Goal: Information Seeking & Learning: Check status

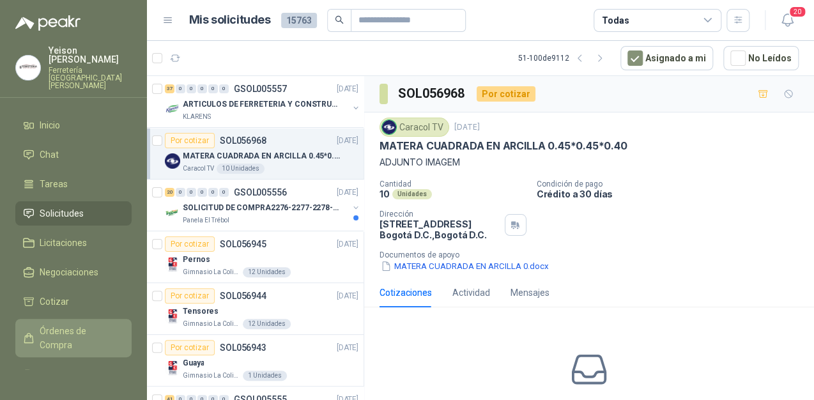
click at [57, 324] on span "Órdenes de Compra" at bounding box center [80, 338] width 80 height 28
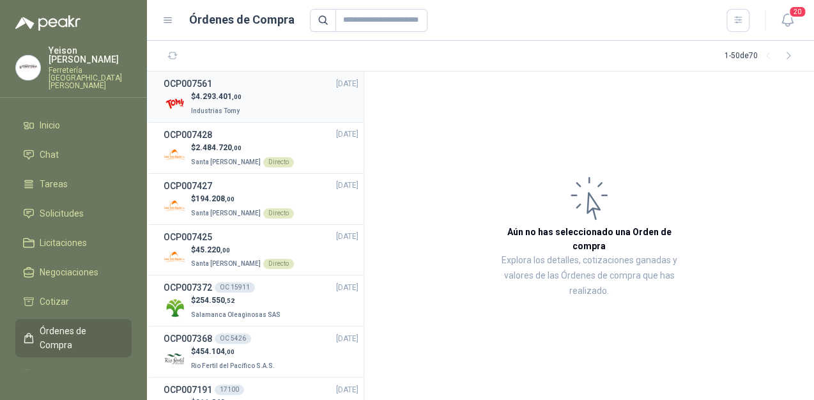
click at [232, 102] on p "$ 4.293.401 ,00" at bounding box center [216, 97] width 51 height 12
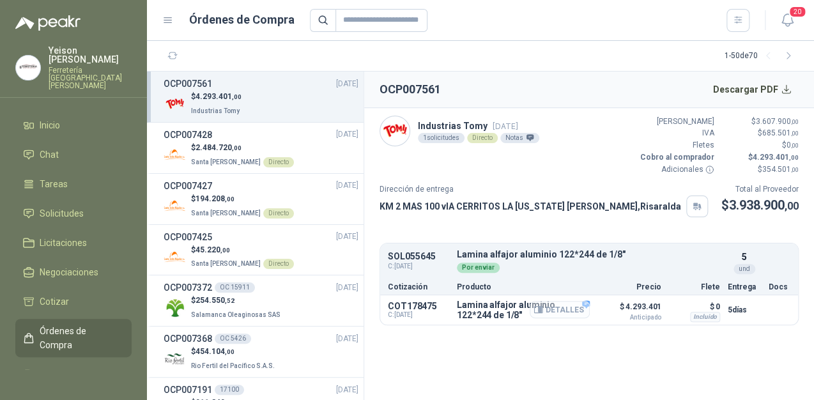
click at [585, 304] on button "Detalles" at bounding box center [560, 309] width 60 height 17
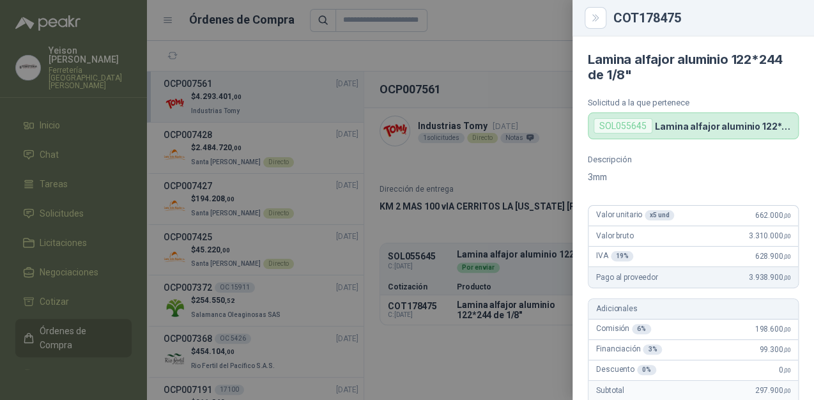
click at [481, 130] on div at bounding box center [407, 200] width 814 height 400
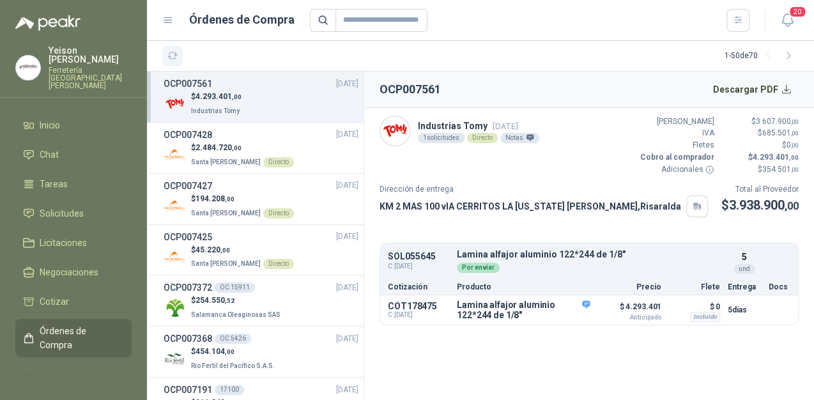
click at [168, 58] on icon "button" at bounding box center [172, 55] width 11 height 11
click at [73, 206] on span "Solicitudes" at bounding box center [62, 213] width 44 height 14
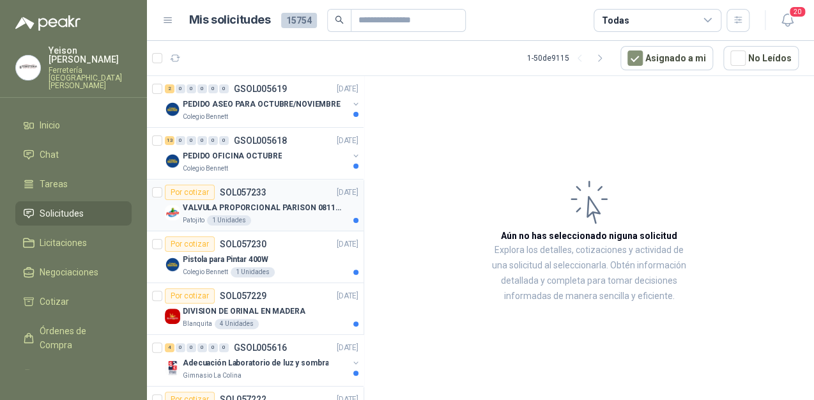
click at [261, 205] on p "VALVULA PROPORCIONAL PARISON 0811404612 / 4WRPEH6C4 REXROTH" at bounding box center [262, 208] width 159 height 12
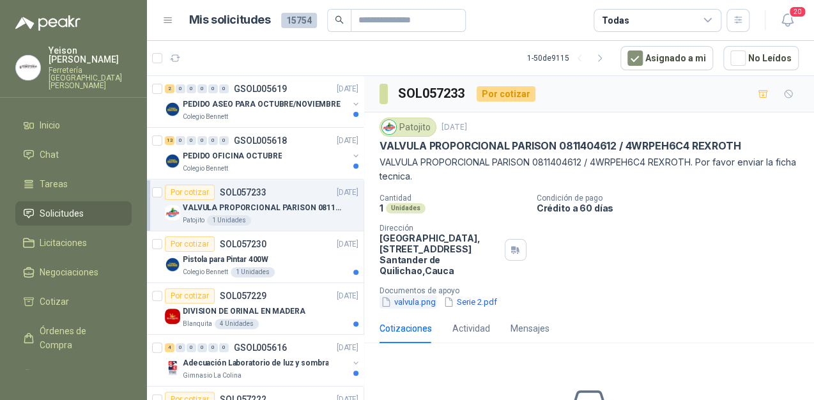
click at [412, 302] on button "valvula.png" at bounding box center [409, 301] width 58 height 13
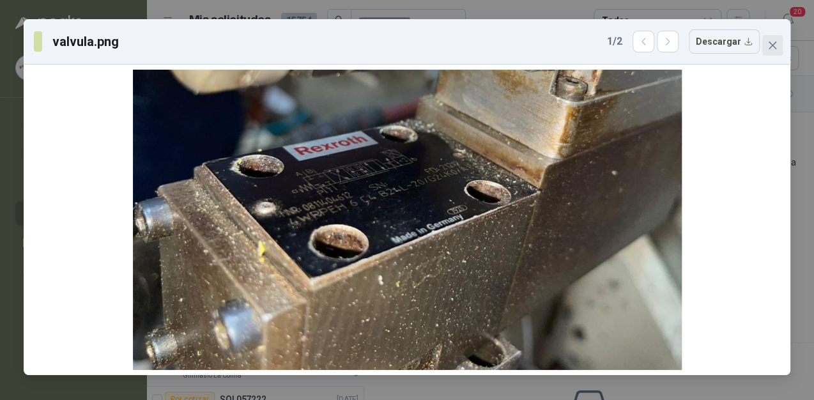
click at [770, 40] on icon "close" at bounding box center [773, 45] width 10 height 10
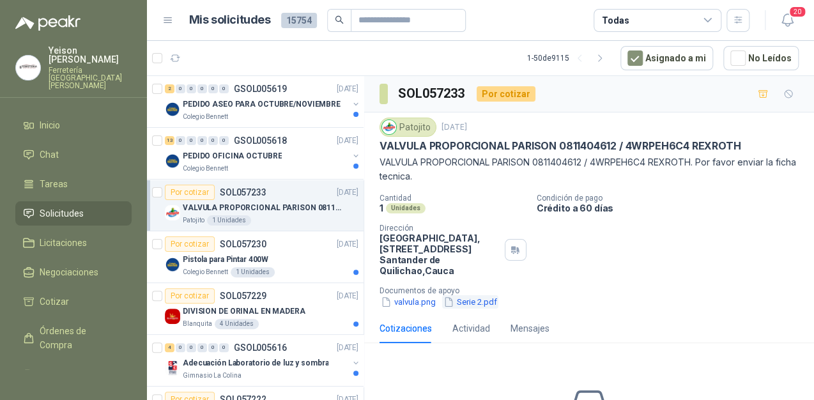
click at [462, 300] on button "Serie 2.pdf" at bounding box center [470, 301] width 56 height 13
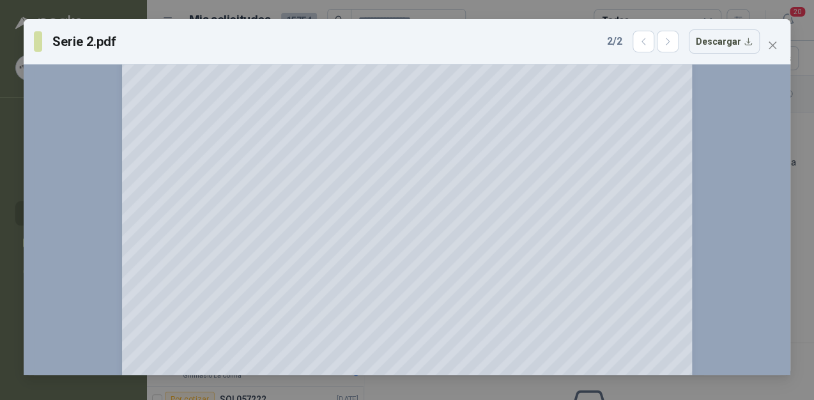
scroll to position [102, 0]
click at [773, 41] on icon "close" at bounding box center [773, 45] width 10 height 10
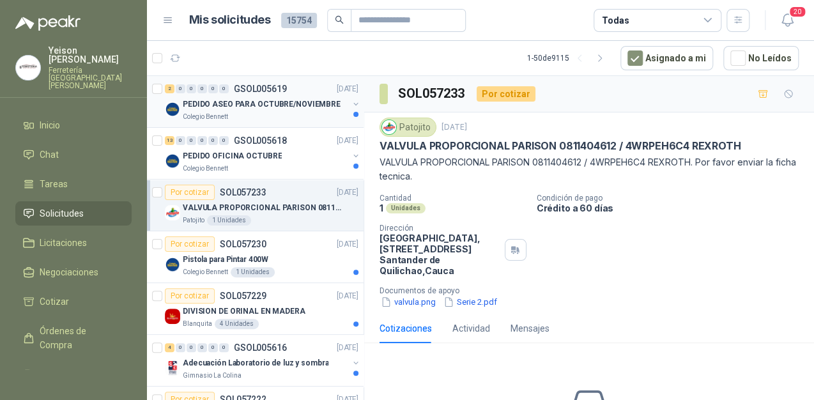
click at [274, 99] on p "PEDIDO ASEO PARA OCTUBRE/NOVIEMBRE" at bounding box center [262, 104] width 158 height 12
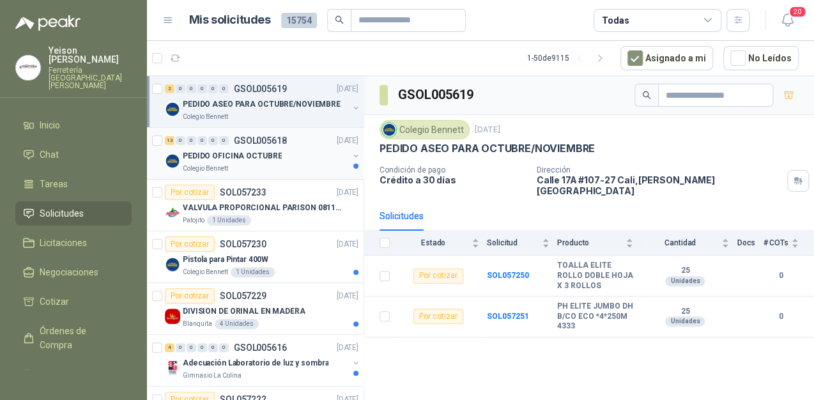
click at [291, 151] on div "PEDIDO OFICINA OCTUBRE" at bounding box center [266, 155] width 166 height 15
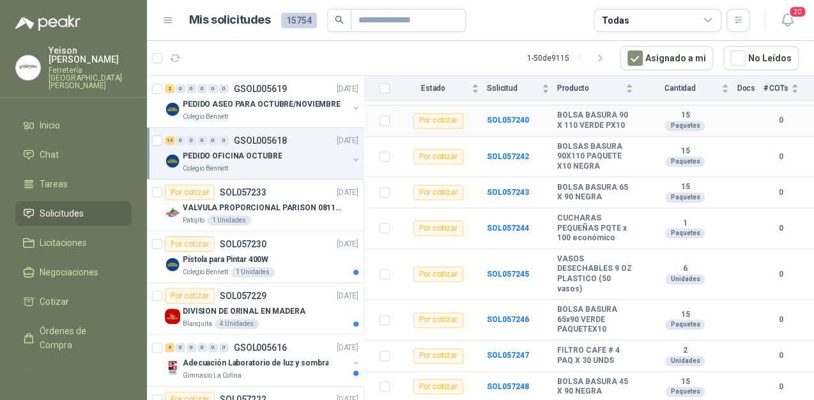
scroll to position [322, 0]
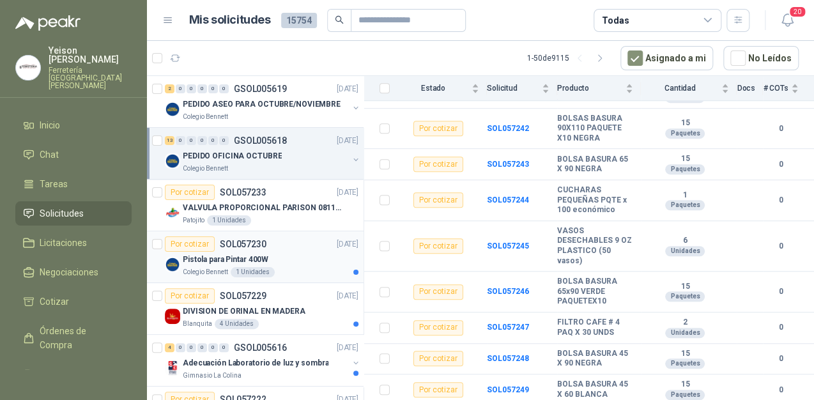
click at [270, 259] on div "Pistola para Pintar 400W" at bounding box center [271, 259] width 176 height 15
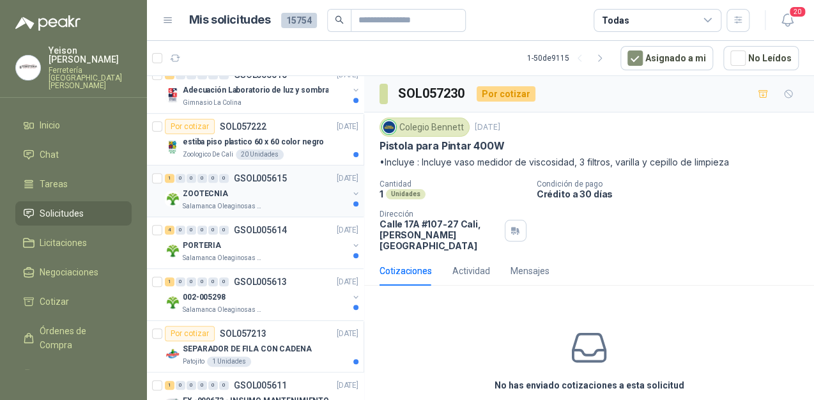
scroll to position [256, 0]
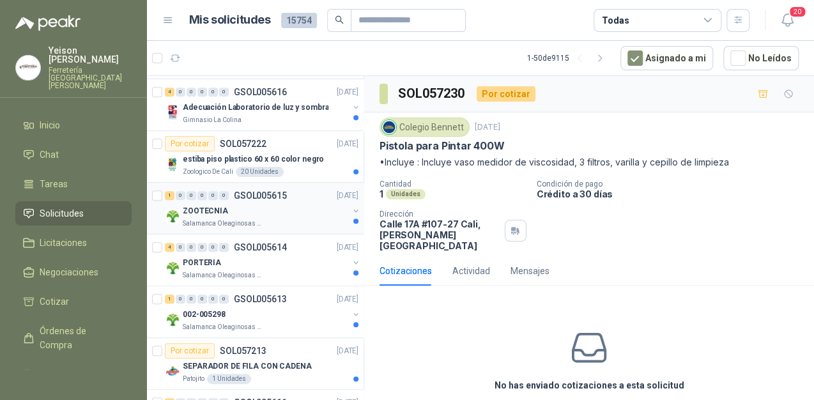
click at [242, 210] on div "ZOOTECNIA" at bounding box center [266, 210] width 166 height 15
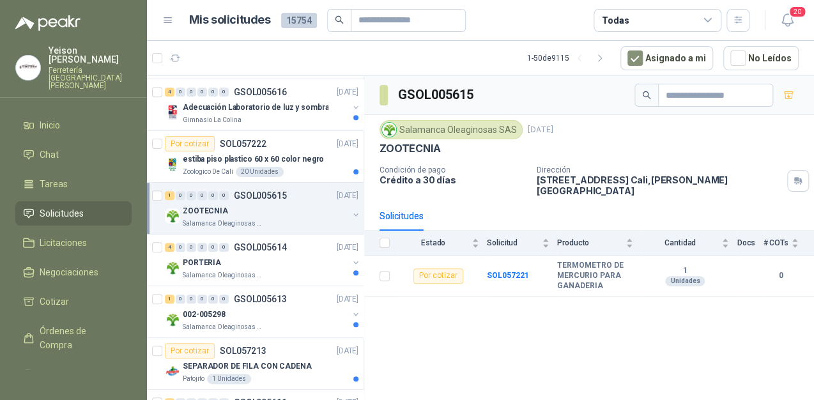
click at [272, 213] on div "ZOOTECNIA" at bounding box center [266, 210] width 166 height 15
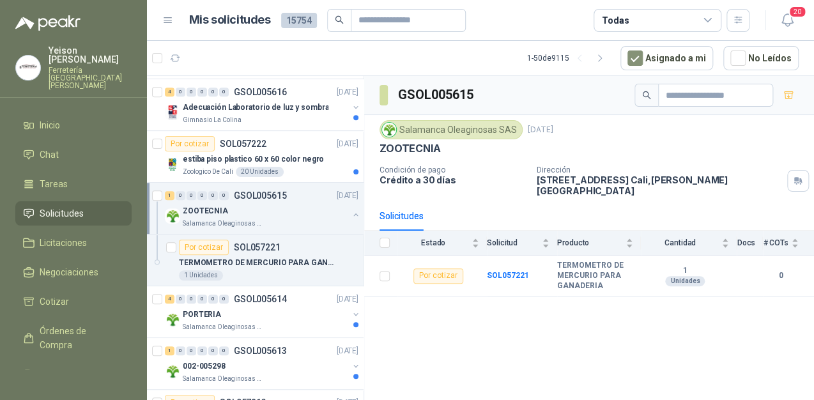
click at [268, 203] on div "ZOOTECNIA" at bounding box center [266, 210] width 166 height 15
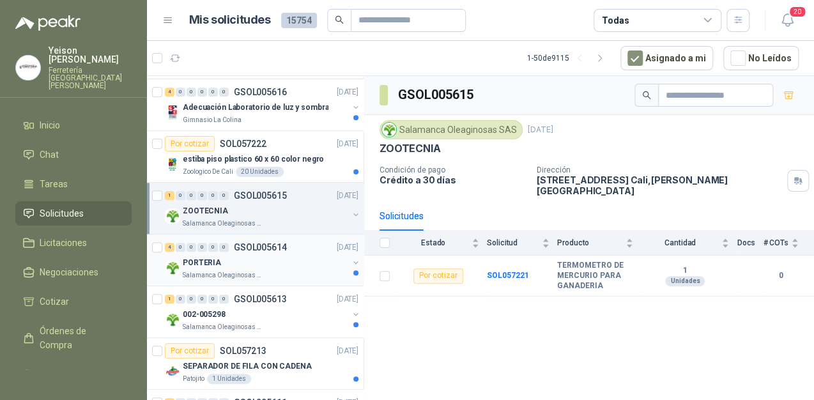
click at [270, 274] on div "Salamanca Oleaginosas SAS" at bounding box center [266, 275] width 166 height 10
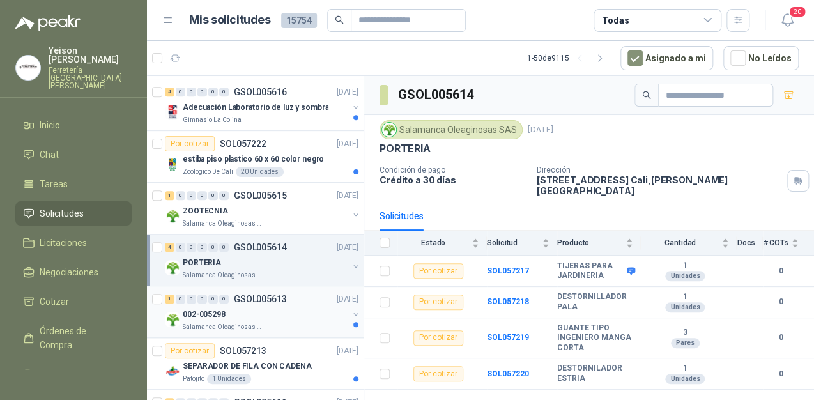
click at [258, 302] on p "GSOL005613" at bounding box center [260, 299] width 53 height 9
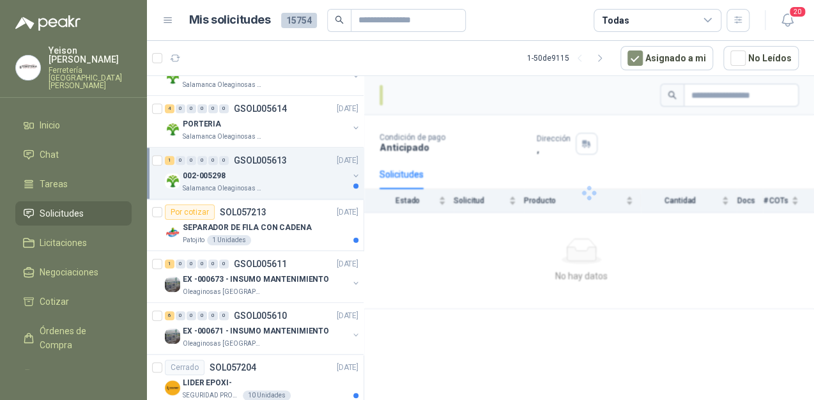
scroll to position [409, 0]
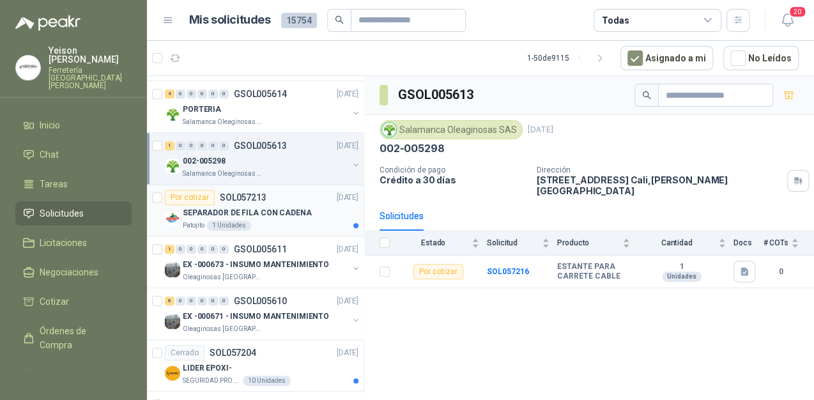
click at [281, 228] on div "Patojito 1 Unidades" at bounding box center [271, 225] width 176 height 10
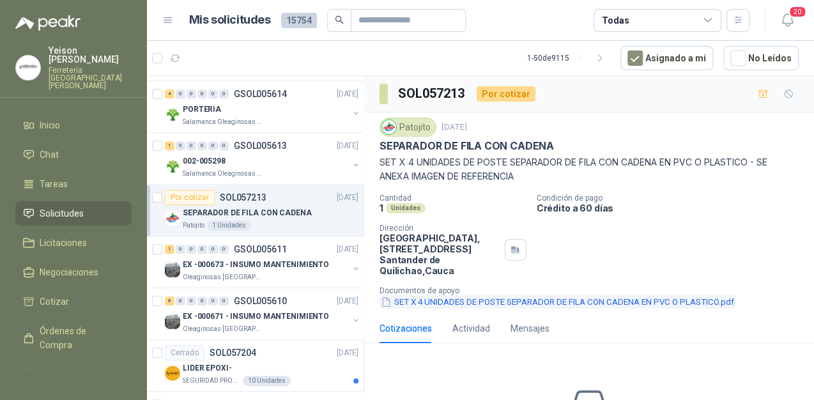
click at [472, 298] on button "SET X 4 UNIDADES DE POSTE SEPARADOR DE FILA CON CADENA EN PVC O PLASTICO.pdf" at bounding box center [558, 301] width 356 height 13
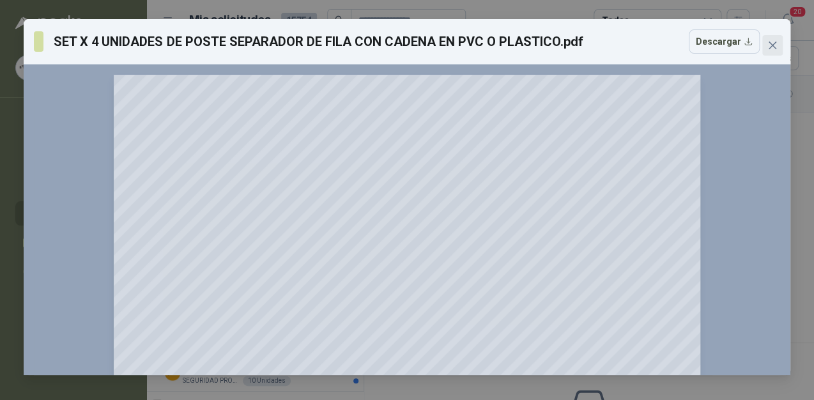
click at [773, 41] on icon "close" at bounding box center [773, 45] width 10 height 10
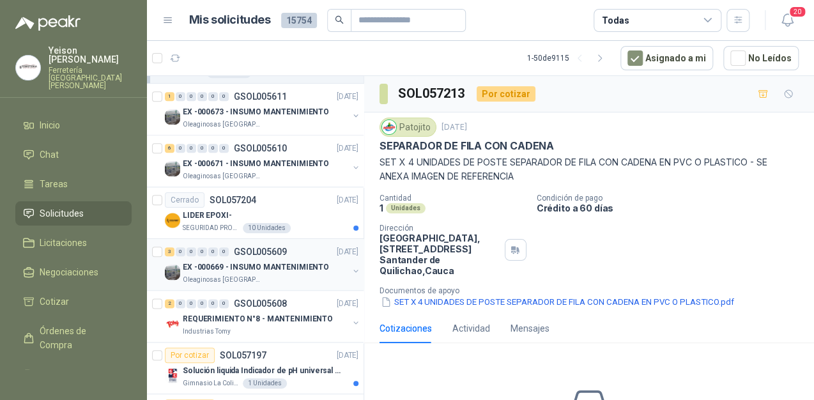
scroll to position [562, 0]
click at [263, 263] on p "EX -000669 - INSUMO MANTENIMIENTO" at bounding box center [256, 267] width 146 height 12
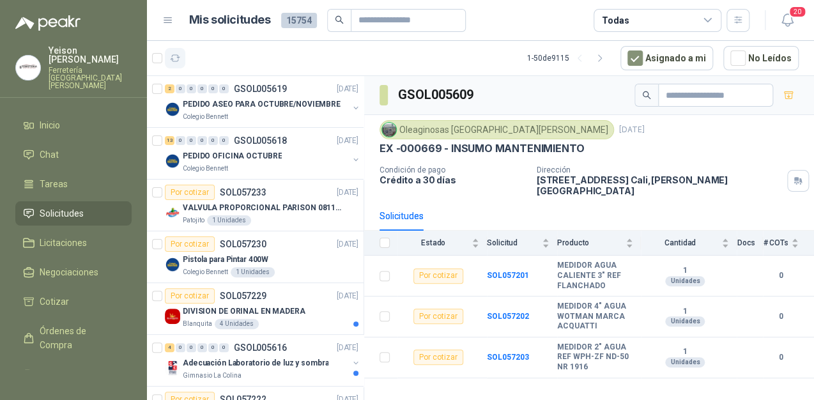
click at [177, 59] on icon "button" at bounding box center [175, 58] width 11 height 11
click at [177, 58] on icon "button" at bounding box center [175, 58] width 11 height 11
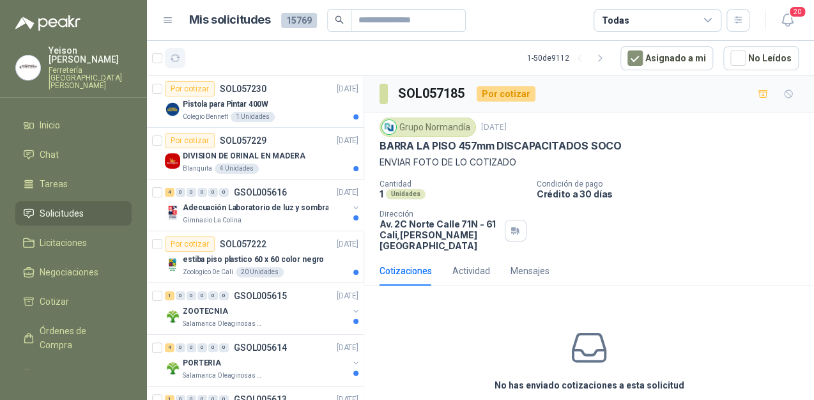
click at [173, 55] on icon "button" at bounding box center [175, 58] width 11 height 11
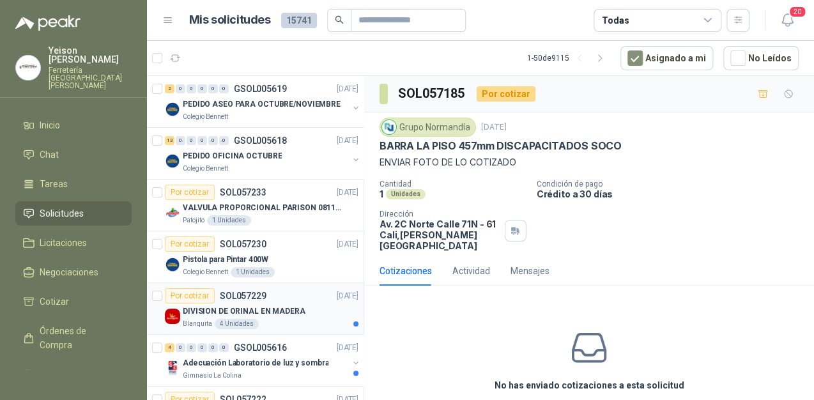
click at [281, 314] on p "DIVISION DE ORINAL EN MADERA" at bounding box center [244, 311] width 123 height 12
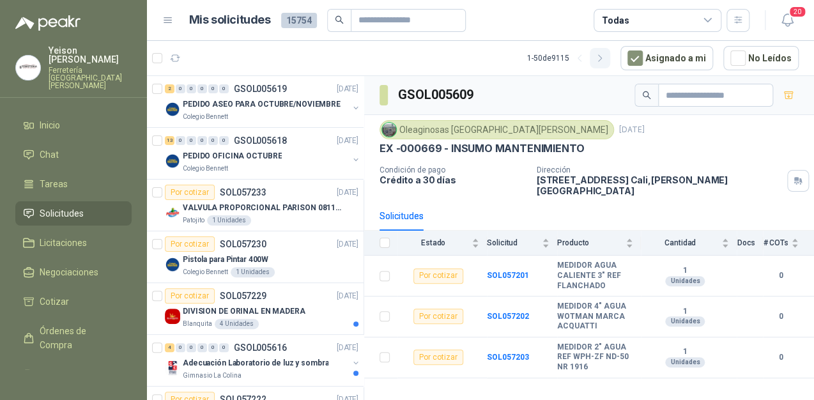
click at [606, 58] on icon "button" at bounding box center [600, 58] width 11 height 11
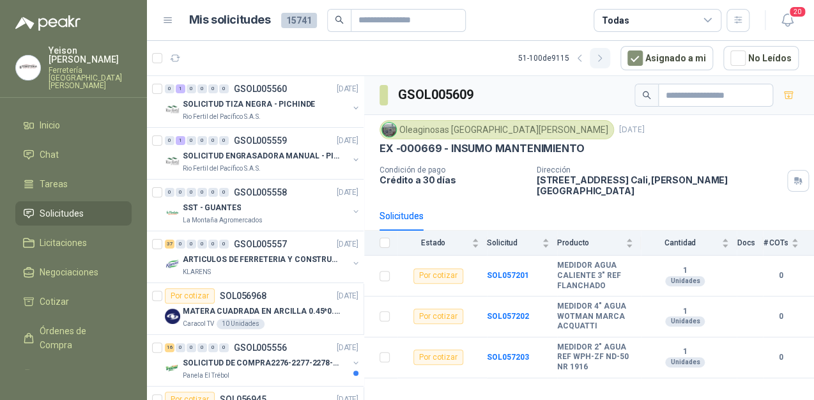
click at [606, 58] on icon "button" at bounding box center [600, 58] width 11 height 11
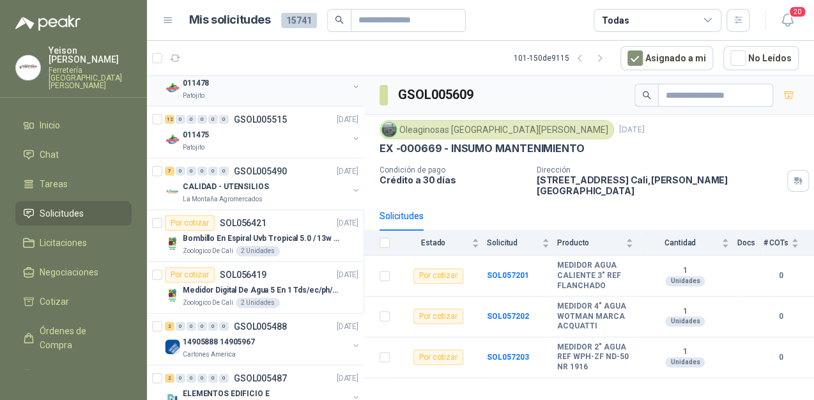
scroll to position [1412, 0]
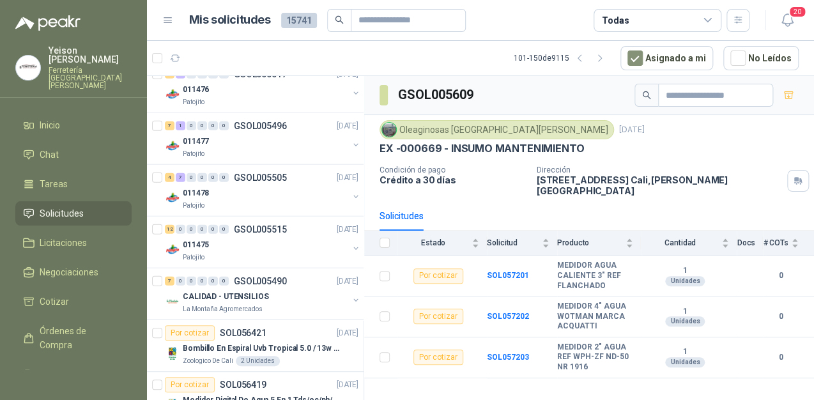
click at [583, 56] on icon "button" at bounding box center [580, 58] width 11 height 11
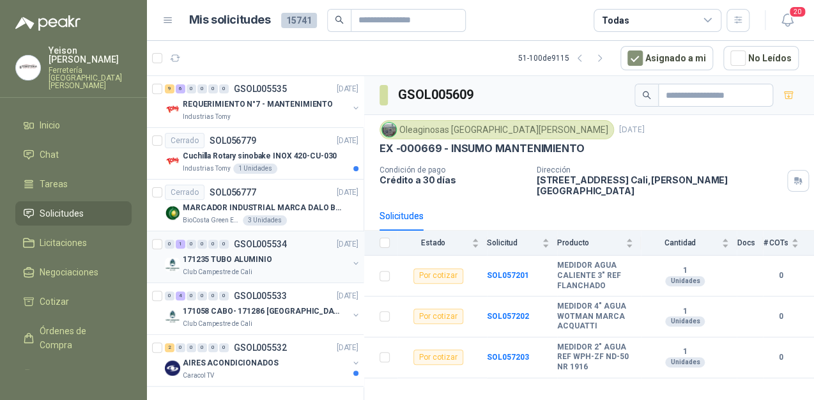
scroll to position [2077, 0]
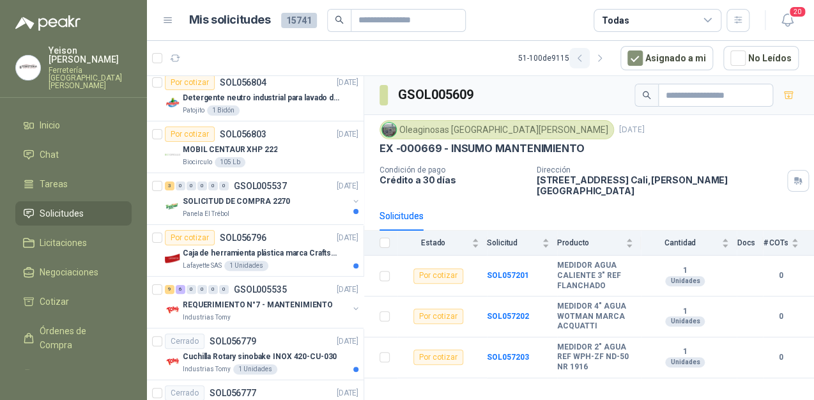
click at [582, 59] on icon "button" at bounding box center [580, 58] width 11 height 11
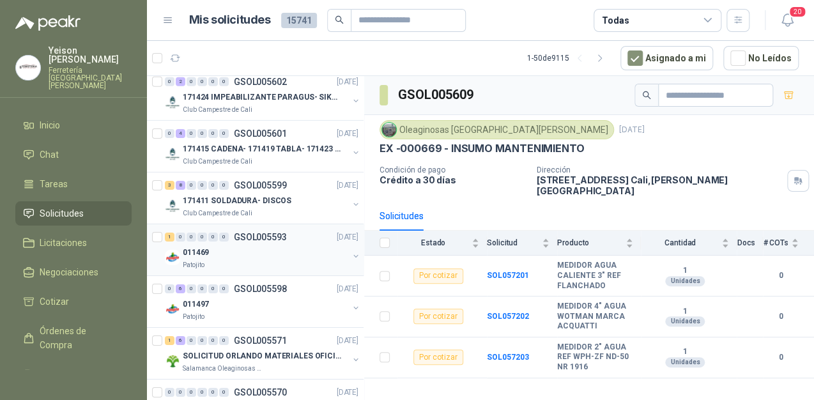
scroll to position [1770, 0]
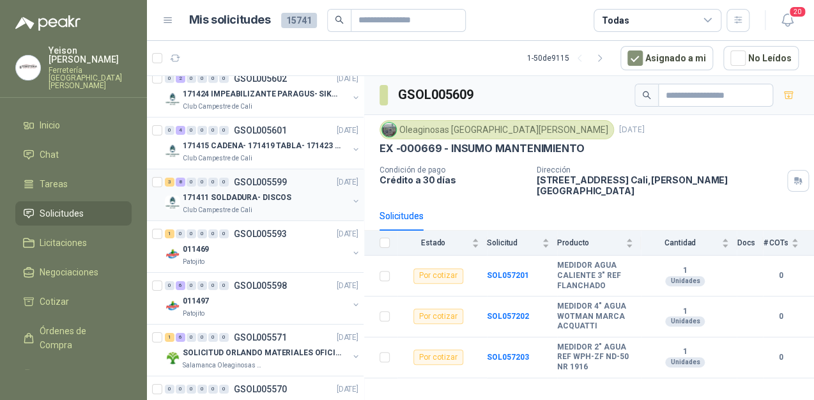
click at [251, 192] on p "171411 SOLDADURA- DISCOS" at bounding box center [237, 198] width 109 height 12
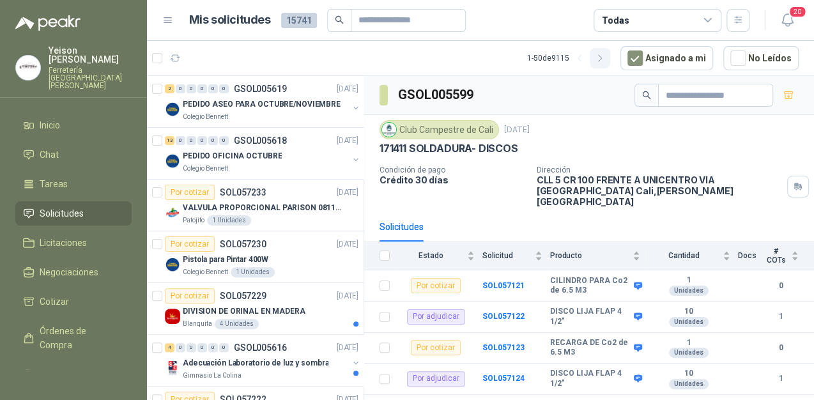
click at [603, 62] on icon "button" at bounding box center [600, 58] width 11 height 11
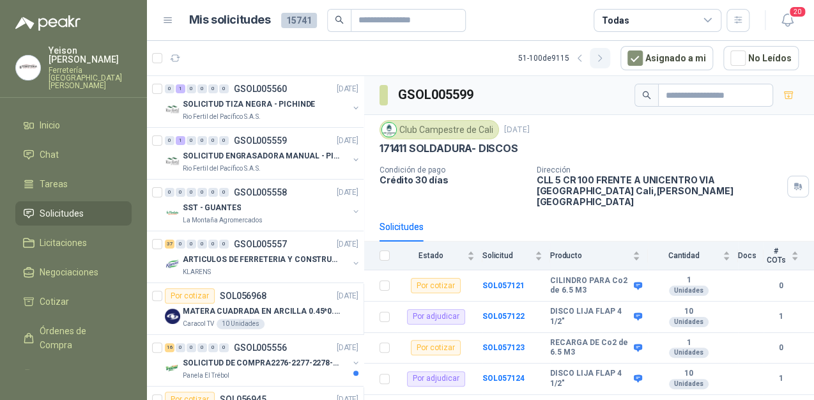
click at [603, 62] on icon "button" at bounding box center [600, 58] width 11 height 11
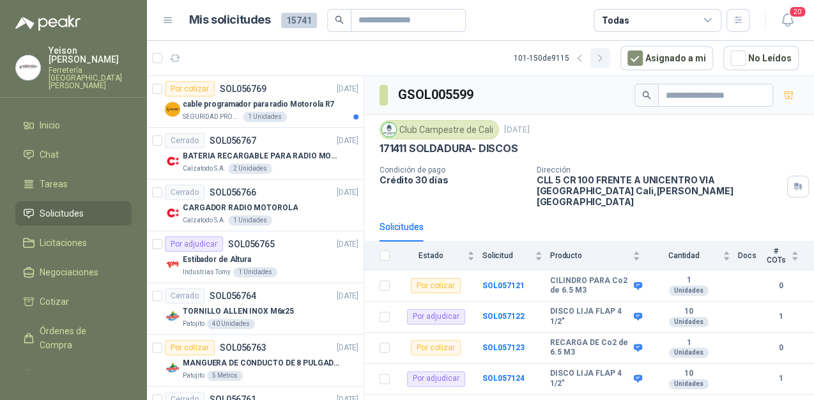
click at [603, 62] on icon "button" at bounding box center [600, 58] width 11 height 11
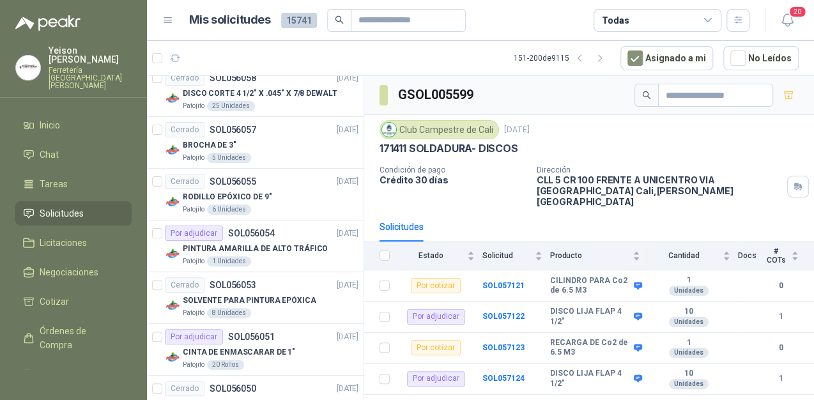
scroll to position [2282, 0]
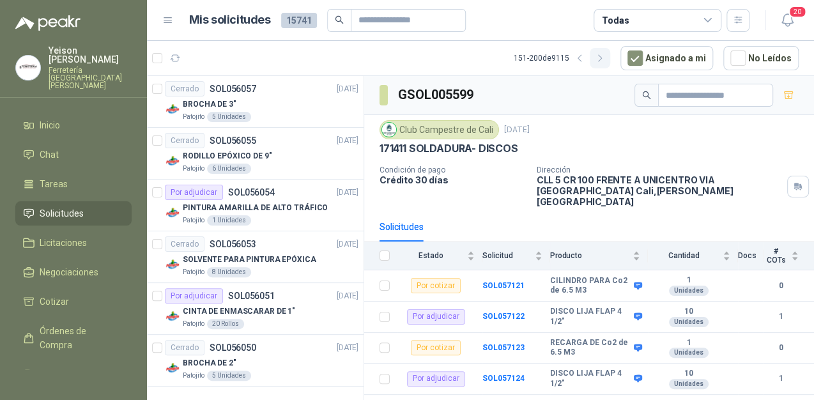
click at [606, 61] on icon "button" at bounding box center [600, 58] width 11 height 11
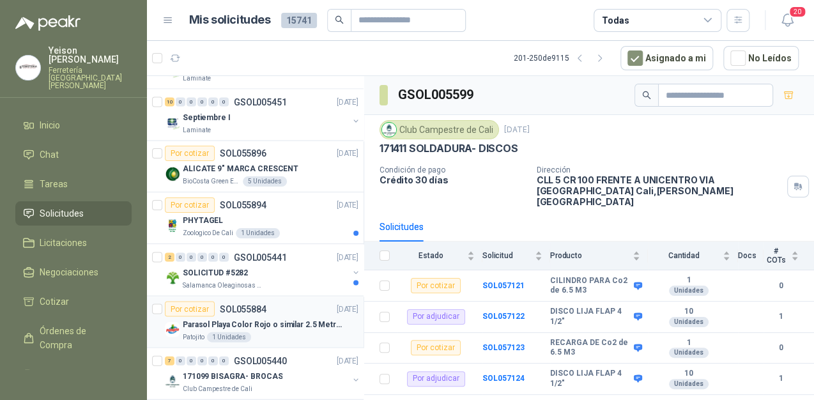
scroll to position [1227, 0]
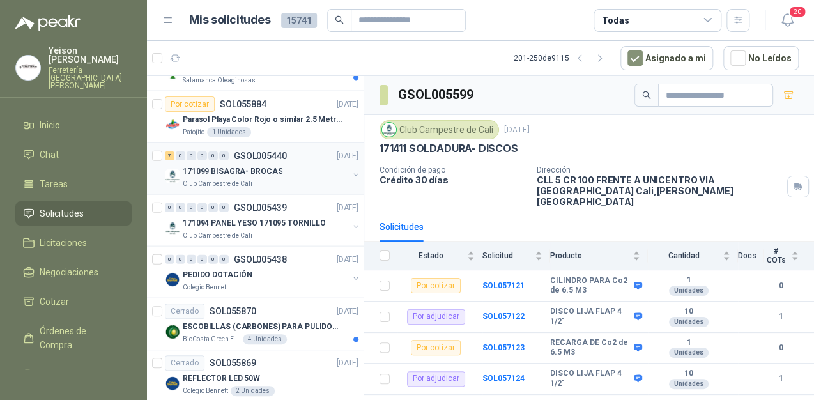
click at [263, 164] on div "171099 BISAGRA- BROCAS" at bounding box center [266, 171] width 166 height 15
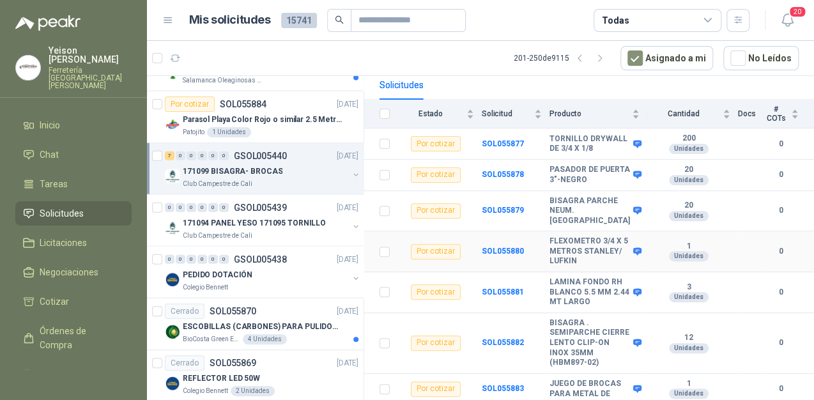
scroll to position [205, 0]
click at [253, 224] on p "171094 PANEL YESO 171095 TORNILLO" at bounding box center [254, 223] width 143 height 12
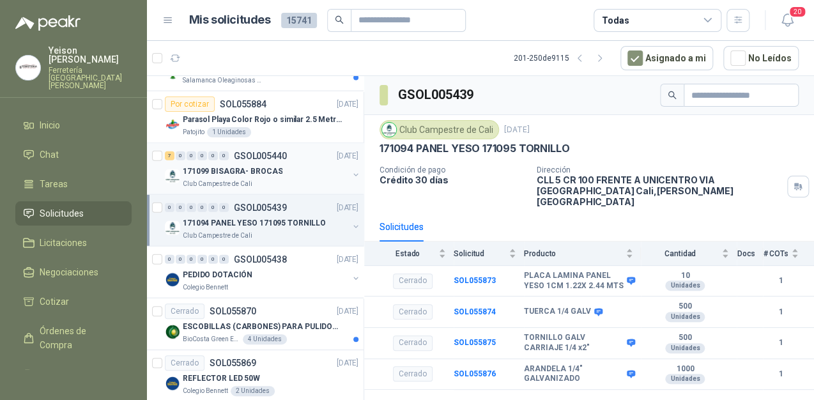
click at [290, 157] on div "7 0 0 0 0 0 GSOL005440 13/09/25" at bounding box center [263, 155] width 196 height 15
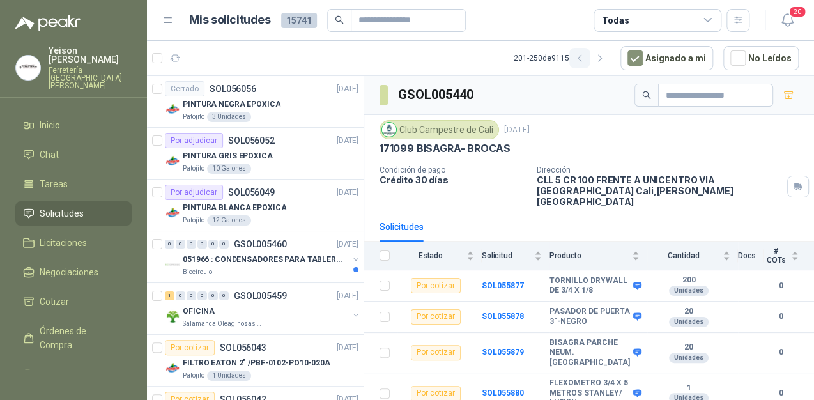
click at [581, 59] on icon "button" at bounding box center [579, 58] width 3 height 6
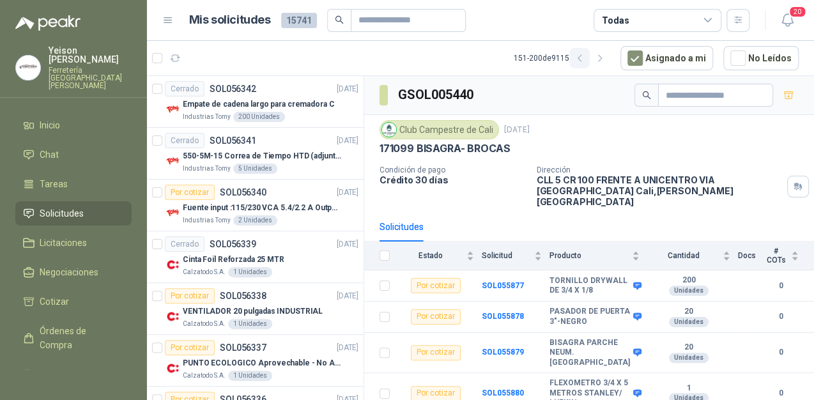
click at [580, 64] on button "button" at bounding box center [579, 58] width 20 height 20
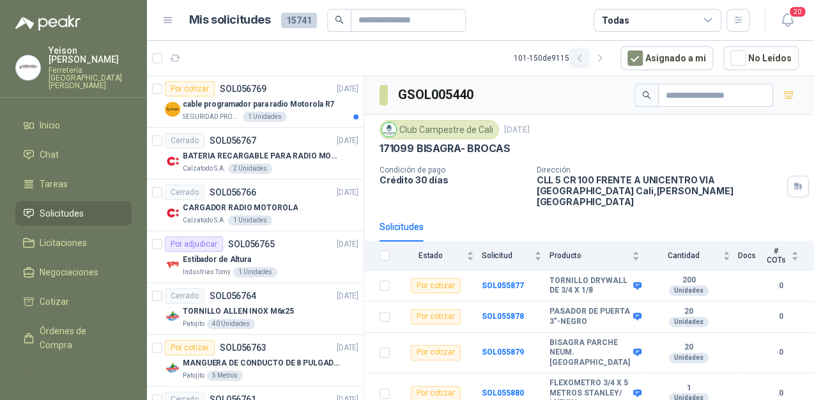
click at [587, 52] on button "button" at bounding box center [579, 58] width 20 height 20
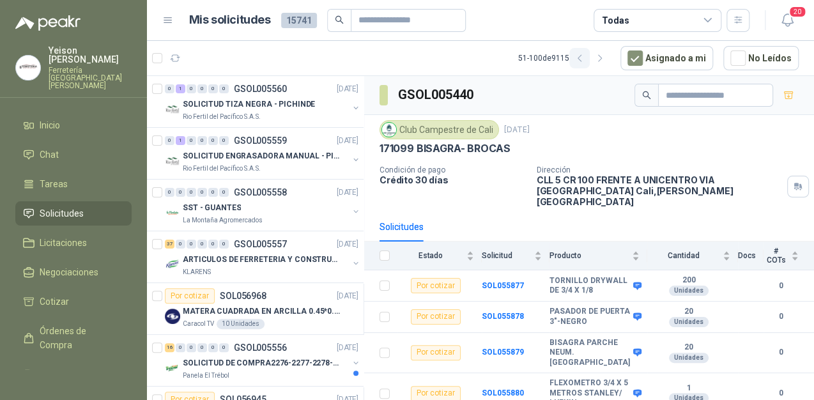
click at [585, 55] on icon "button" at bounding box center [580, 58] width 11 height 11
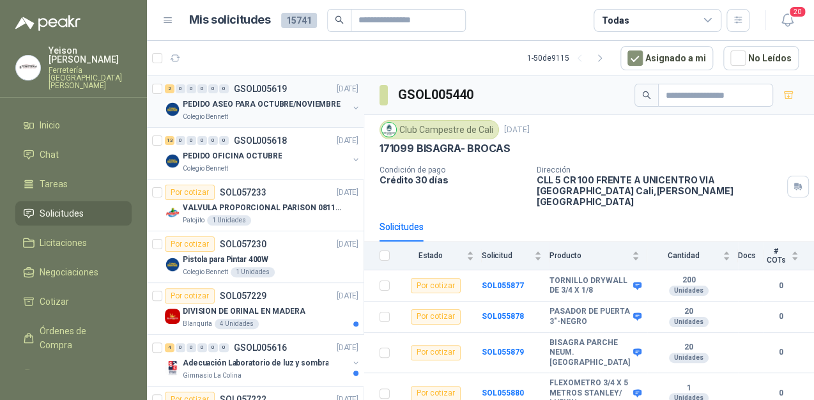
click at [286, 98] on p "PEDIDO ASEO PARA OCTUBRE/NOVIEMBRE" at bounding box center [262, 104] width 158 height 12
